Goal: Find specific page/section: Find specific page/section

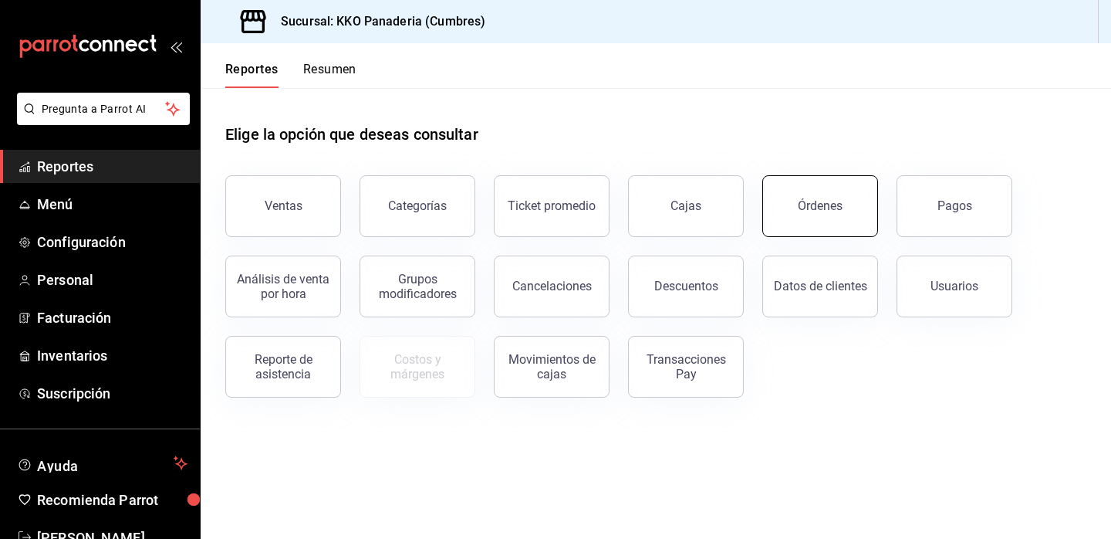
click at [835, 193] on button "Órdenes" at bounding box center [821, 206] width 116 height 62
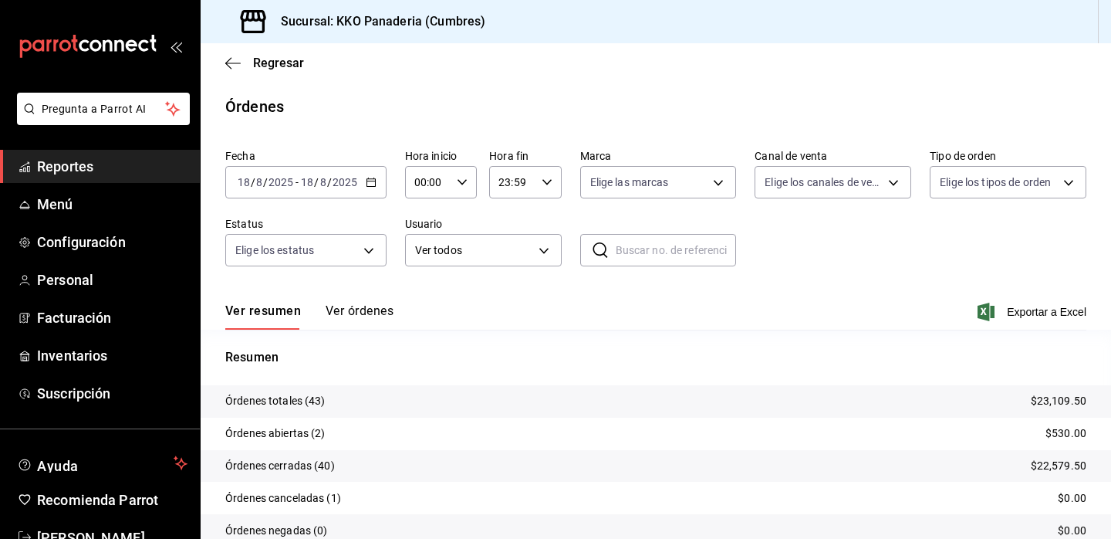
click at [57, 163] on span "Reportes" at bounding box center [112, 166] width 151 height 21
